Goal: Task Accomplishment & Management: Use online tool/utility

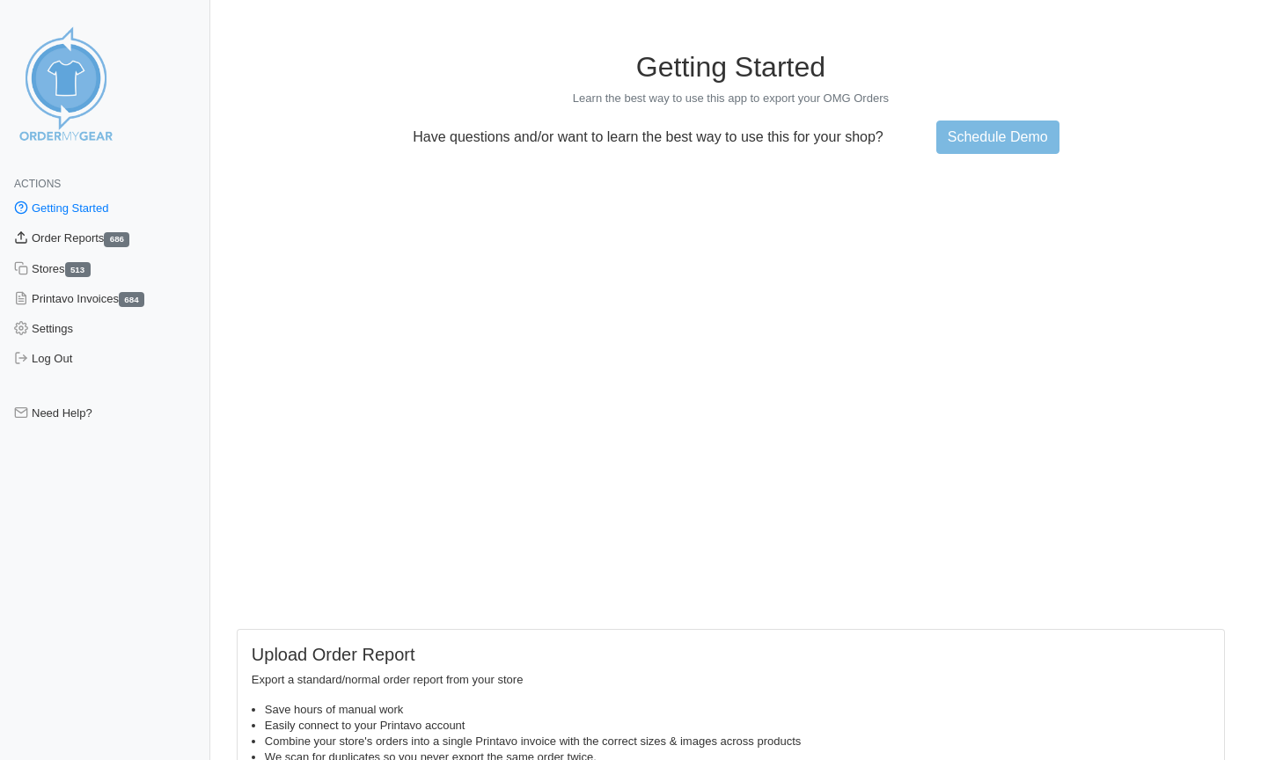
click at [80, 238] on link "Order Reports 686" at bounding box center [105, 238] width 210 height 30
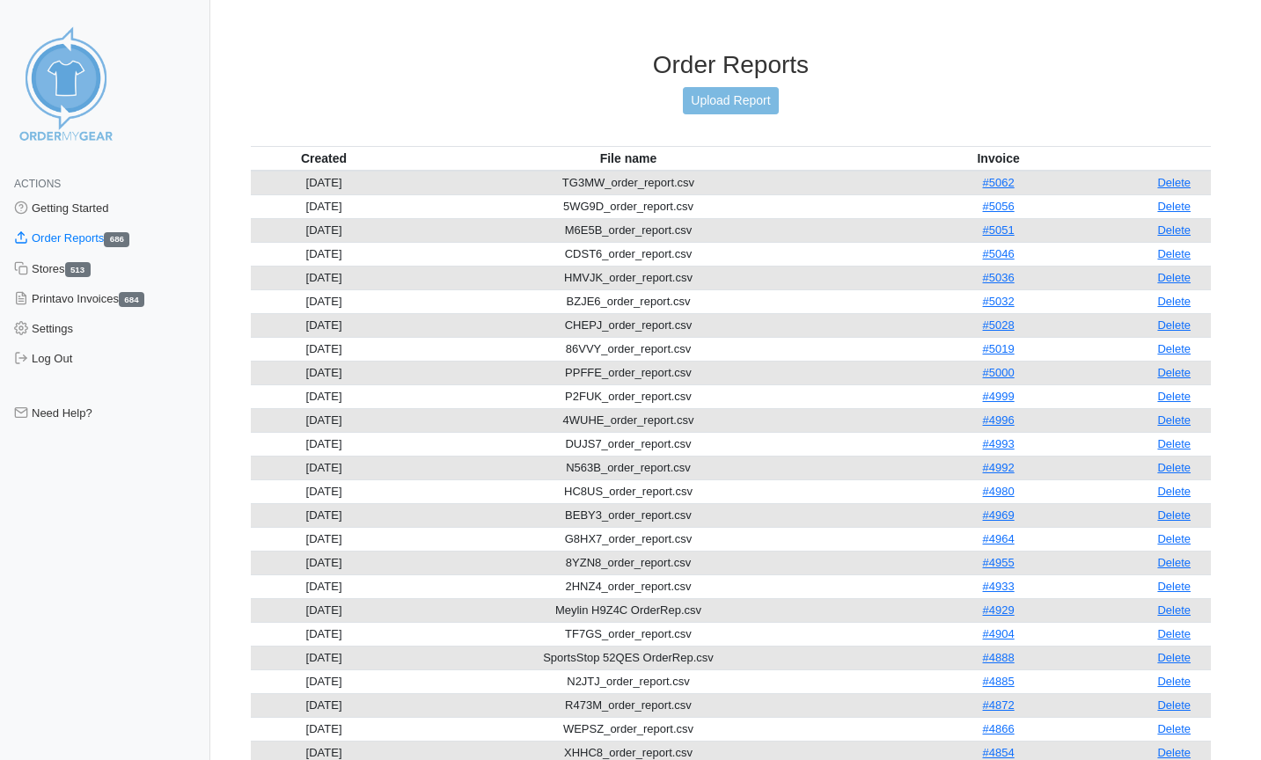
click at [714, 99] on link "Upload Report" at bounding box center [730, 100] width 95 height 27
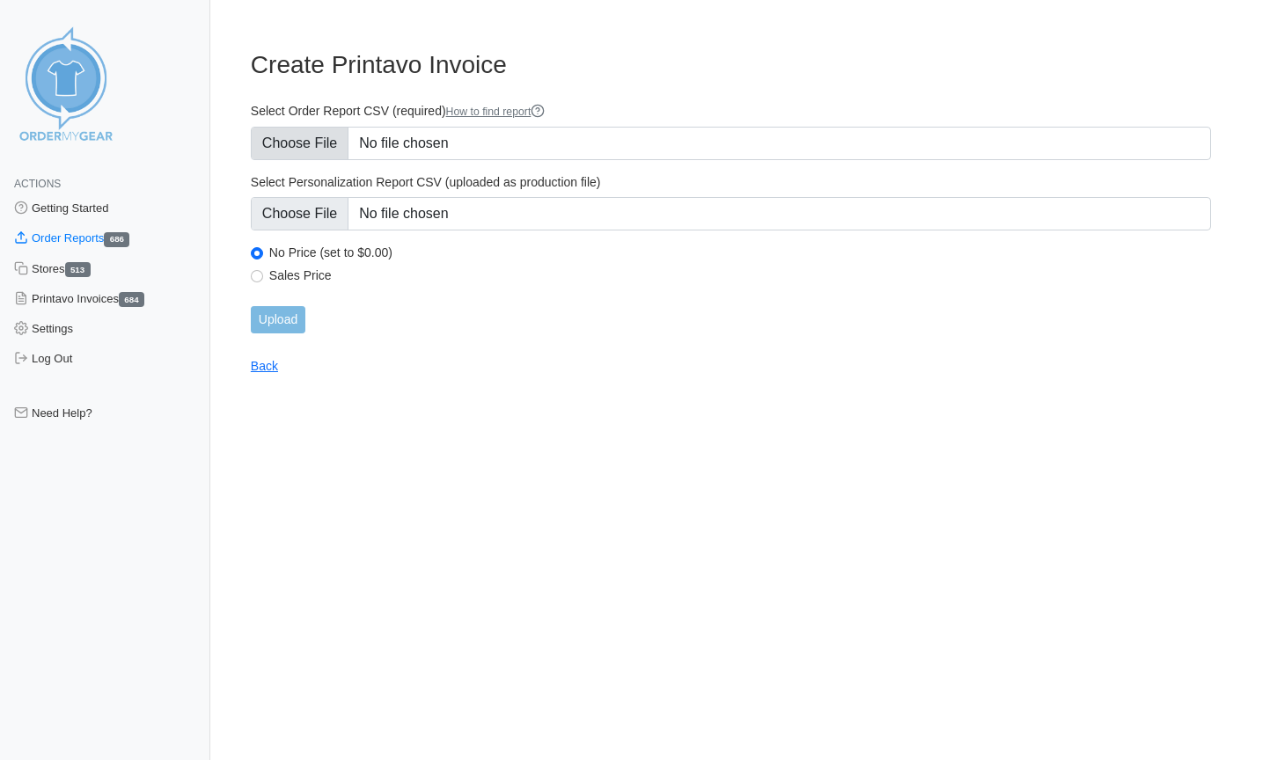
click at [304, 148] on input "Select Order Report CSV (required) How to find report" at bounding box center [731, 143] width 960 height 33
type input "C:\fakepath\BGJPE_order_report.csv"
click at [282, 317] on input "Upload" at bounding box center [278, 319] width 55 height 27
